Goal: Information Seeking & Learning: Learn about a topic

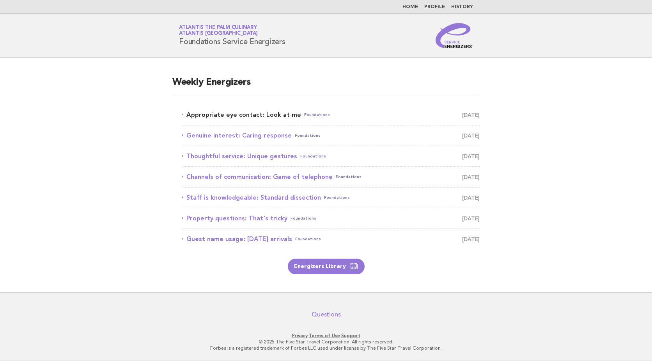
click at [280, 116] on link "Appropriate eye contact: Look at me Foundations [DATE]" at bounding box center [331, 114] width 298 height 11
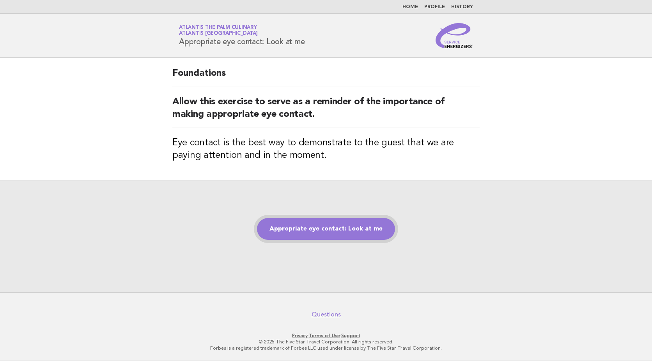
click at [322, 220] on link "Appropriate eye contact: Look at me" at bounding box center [326, 229] width 138 height 22
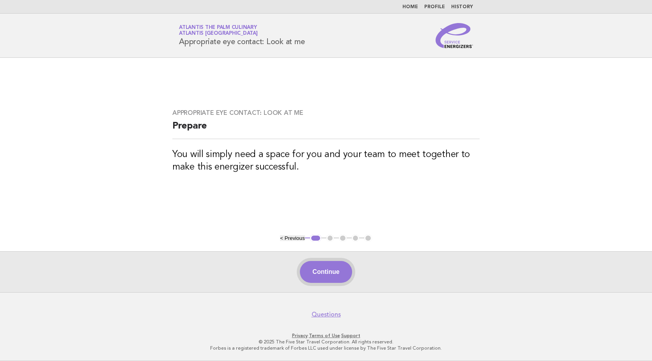
click at [331, 276] on button "Continue" at bounding box center [326, 272] width 52 height 22
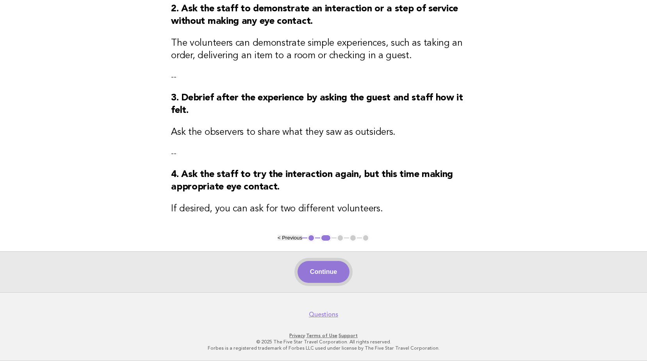
click at [331, 277] on button "Continue" at bounding box center [323, 272] width 52 height 22
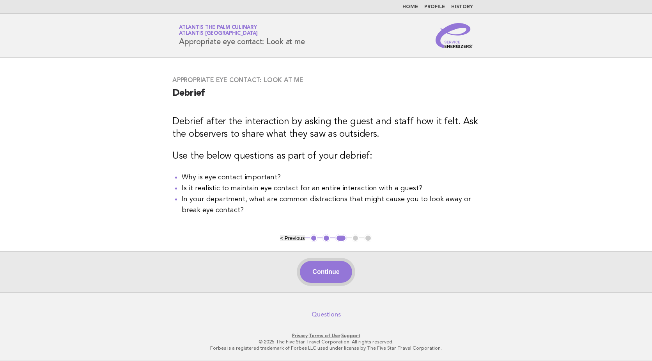
click at [324, 268] on button "Continue" at bounding box center [326, 272] width 52 height 22
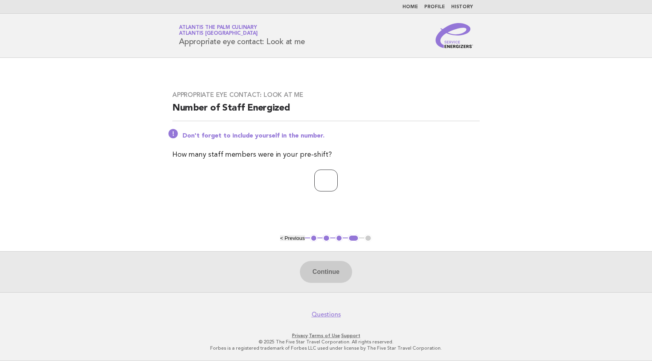
click at [315, 176] on input "number" at bounding box center [326, 180] width 23 height 22
type input "**"
click at [331, 265] on button "Continue" at bounding box center [326, 272] width 52 height 22
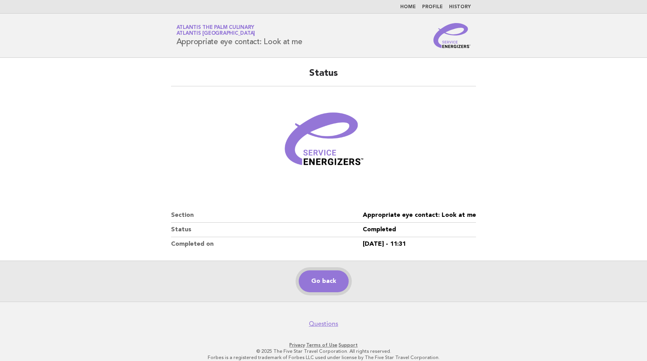
click at [323, 286] on link "Go back" at bounding box center [324, 281] width 50 height 22
